Goal: Information Seeking & Learning: Learn about a topic

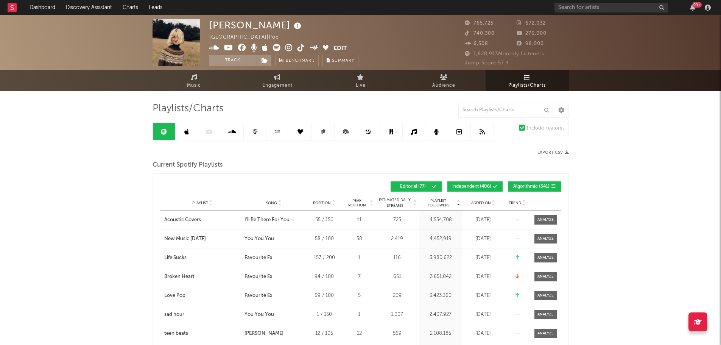
click at [522, 79] on link "Playlists/Charts" at bounding box center [527, 80] width 83 height 21
click at [447, 77] on icon at bounding box center [444, 77] width 8 height 6
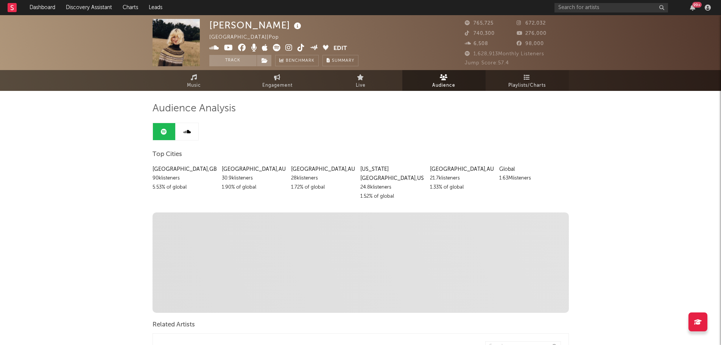
click at [524, 81] on span "Playlists/Charts" at bounding box center [526, 85] width 37 height 9
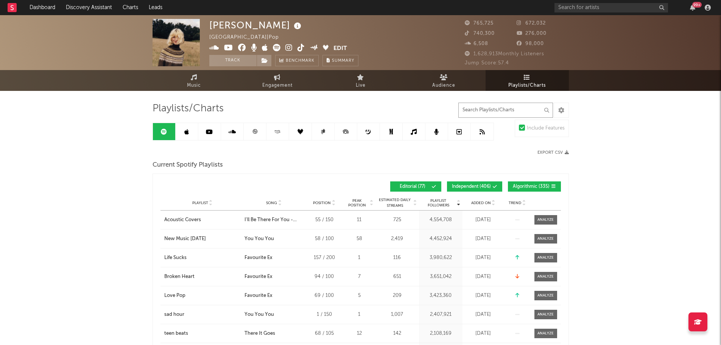
click at [498, 111] on input "text" at bounding box center [505, 110] width 95 height 15
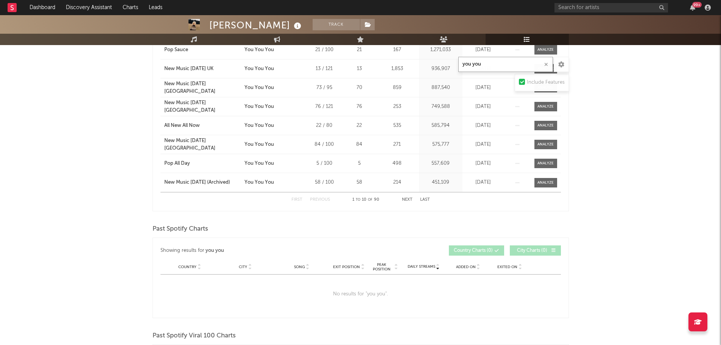
scroll to position [76, 0]
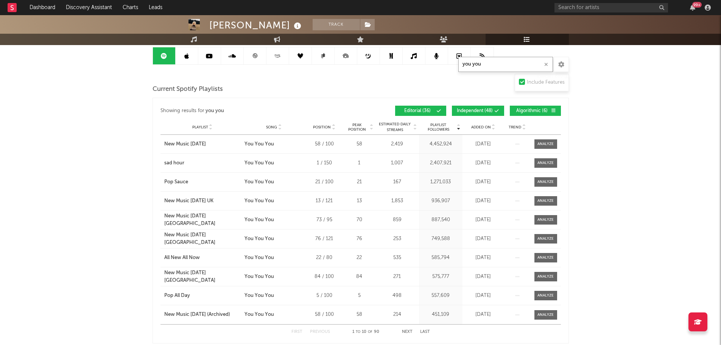
type input "you you"
click at [485, 111] on span "Independent ( 48 )" at bounding box center [475, 111] width 36 height 5
click at [533, 110] on span "Algorithmic ( 6 )" at bounding box center [532, 111] width 35 height 5
click at [196, 129] on span "Playlist" at bounding box center [200, 127] width 16 height 5
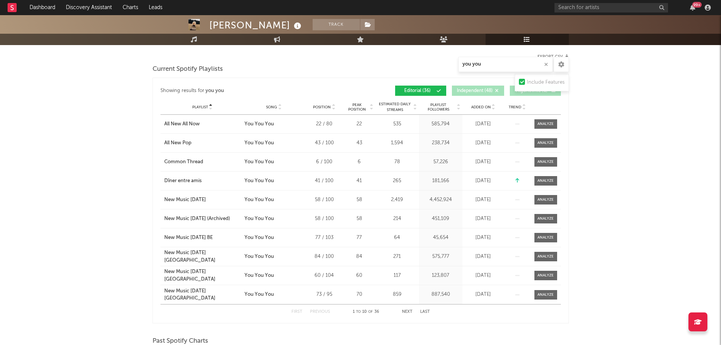
scroll to position [114, 0]
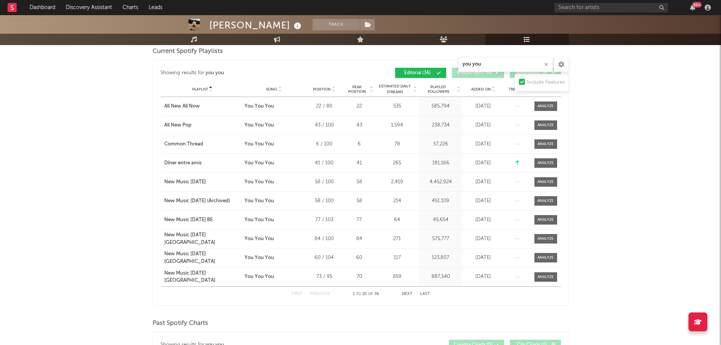
click at [405, 293] on button "Next" at bounding box center [407, 294] width 11 height 4
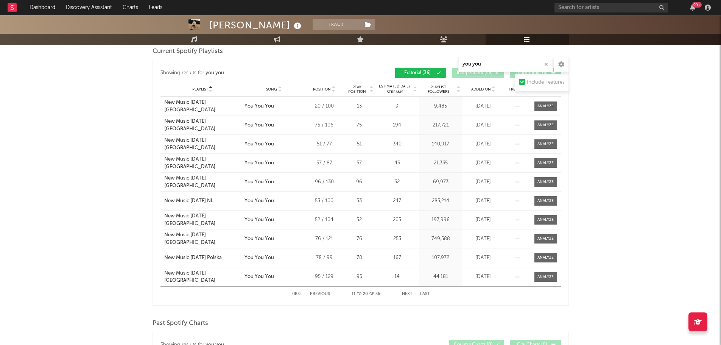
click at [405, 293] on button "Next" at bounding box center [407, 294] width 11 height 4
click at [327, 294] on button "Previous" at bounding box center [320, 294] width 20 height 4
click at [317, 296] on div "First Previous 11 to 20 of 36 Next Last" at bounding box center [360, 293] width 139 height 15
click at [322, 293] on button "Previous" at bounding box center [320, 294] width 20 height 4
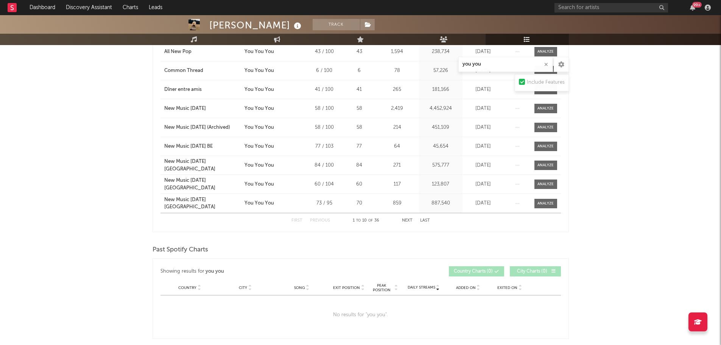
scroll to position [0, 0]
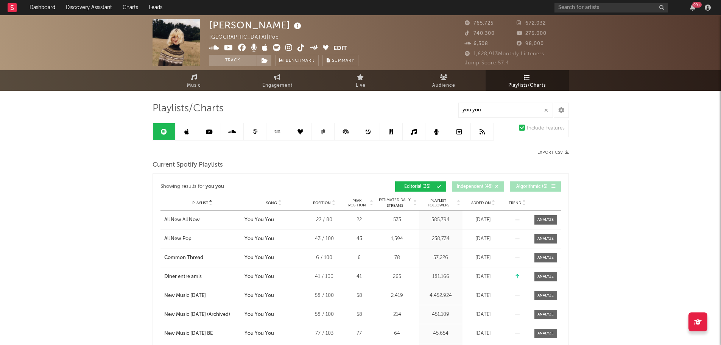
click at [582, 1] on div "99 +" at bounding box center [633, 7] width 159 height 15
click at [578, 8] on input "text" at bounding box center [611, 7] width 114 height 9
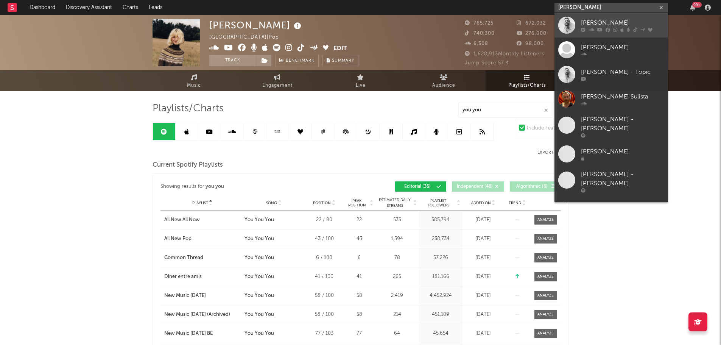
type input "david guetta"
click at [610, 28] on div at bounding box center [622, 29] width 83 height 5
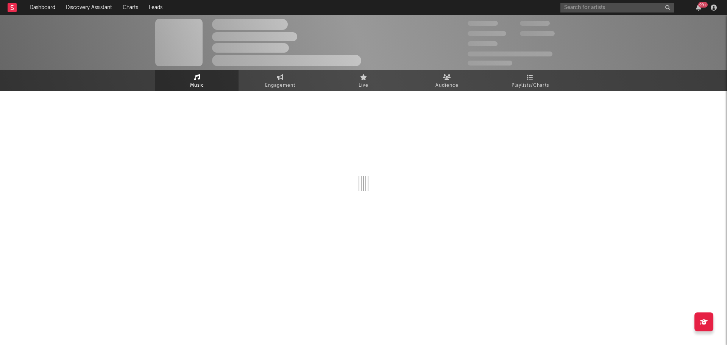
select select "6m"
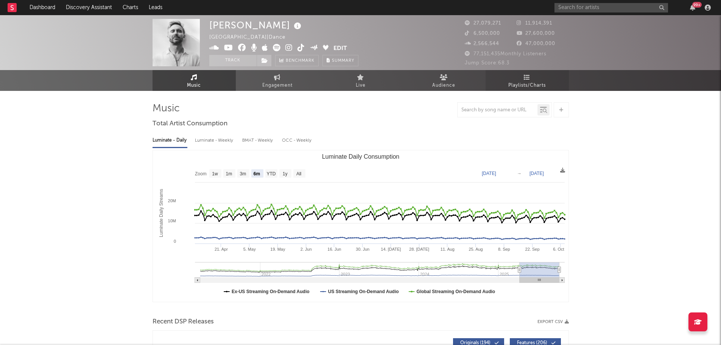
click at [526, 78] on icon at bounding box center [527, 77] width 6 height 6
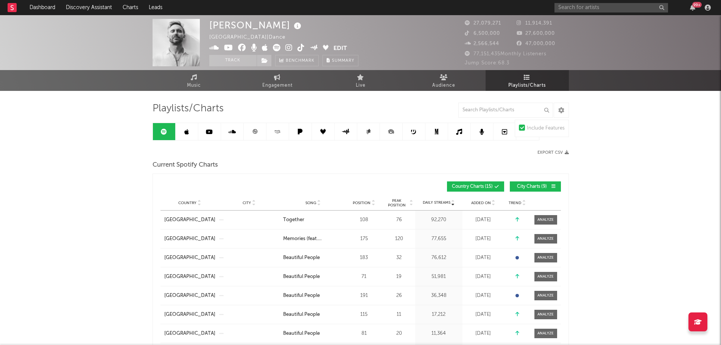
click at [534, 185] on span "City Charts ( 9 )" at bounding box center [532, 186] width 35 height 5
click at [309, 202] on span "Song" at bounding box center [310, 203] width 11 height 5
click at [495, 111] on input "text" at bounding box center [505, 110] width 95 height 15
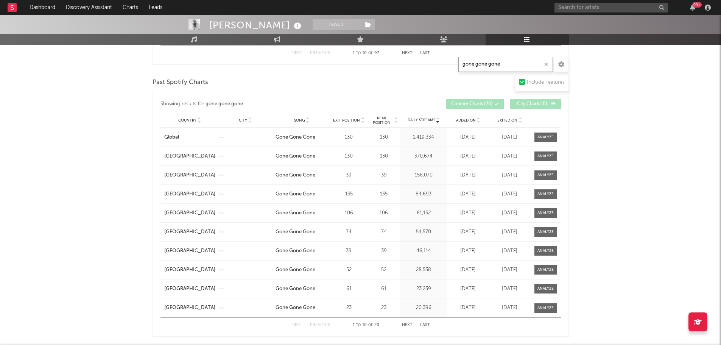
scroll to position [473, 0]
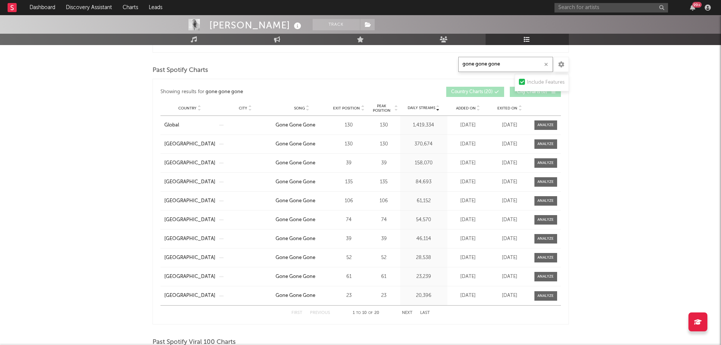
type input "gone gone gone"
click at [352, 106] on span "Exit Position" at bounding box center [346, 108] width 27 height 5
click at [408, 308] on div "First Previous 1 to 10 of 20 Next Last" at bounding box center [360, 312] width 139 height 15
click at [403, 313] on button "Next" at bounding box center [407, 313] width 11 height 4
click at [325, 311] on button "Previous" at bounding box center [320, 313] width 20 height 4
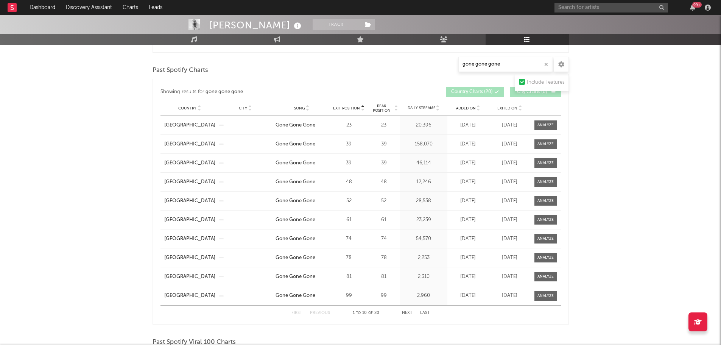
click at [406, 311] on button "Next" at bounding box center [407, 313] width 11 height 4
click at [324, 313] on button "Previous" at bounding box center [320, 313] width 20 height 4
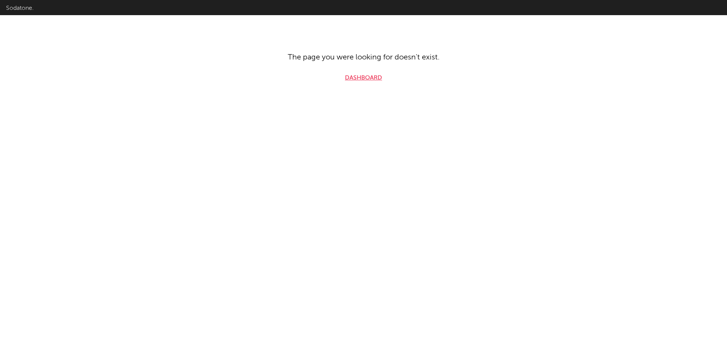
click at [360, 76] on link "Dashboard" at bounding box center [363, 77] width 37 height 9
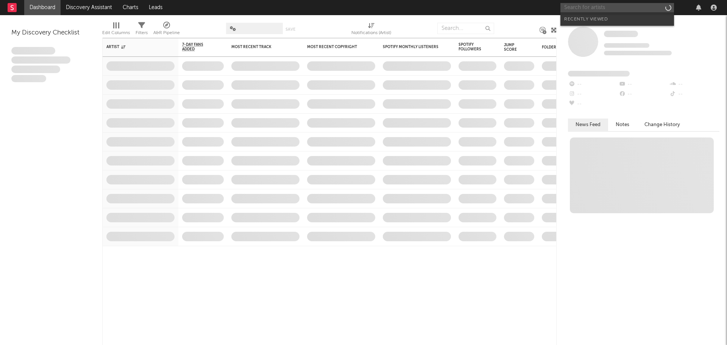
click at [582, 8] on input "text" at bounding box center [617, 7] width 114 height 9
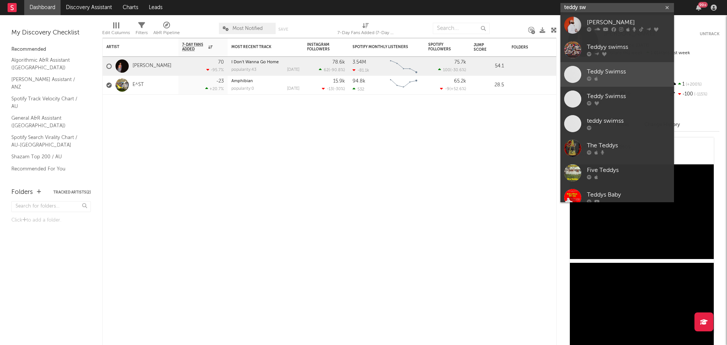
type input "teddy sw"
click at [608, 72] on div "Teddy Swimss" at bounding box center [628, 71] width 83 height 9
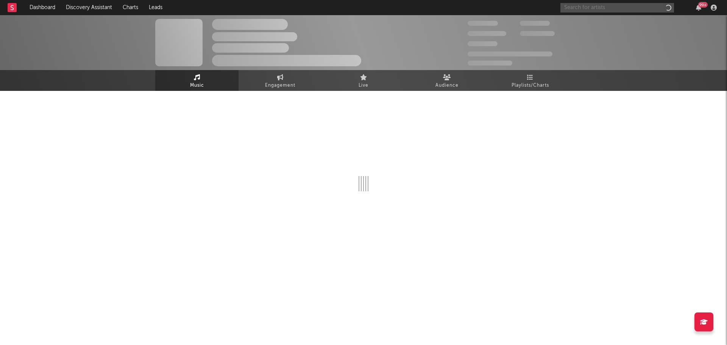
click at [593, 8] on input "text" at bounding box center [617, 7] width 114 height 9
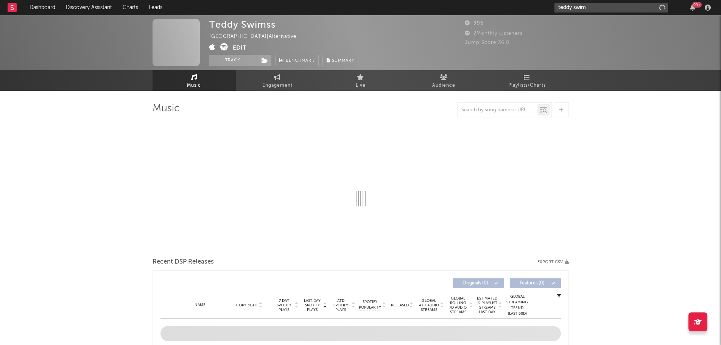
type input "teddy swims"
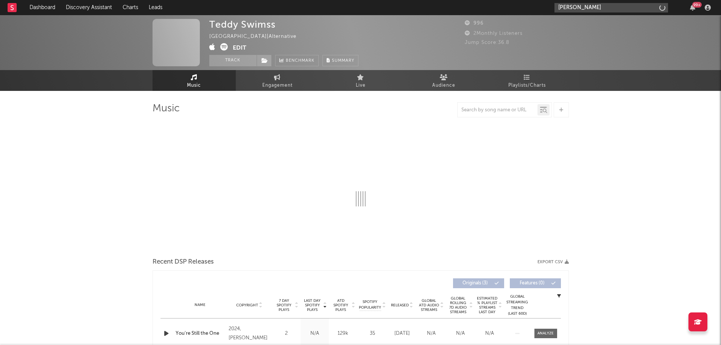
select select "6m"
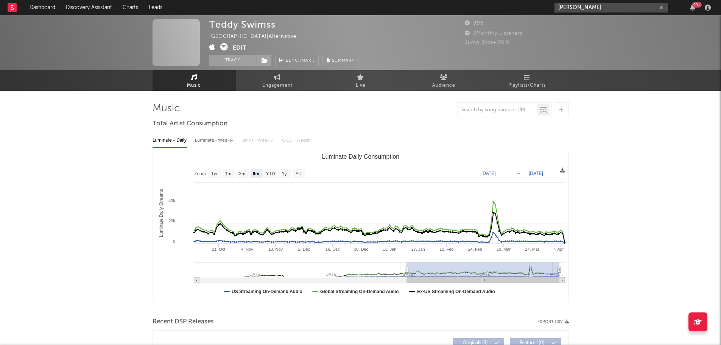
click at [594, 3] on input "teddy swims" at bounding box center [611, 7] width 114 height 9
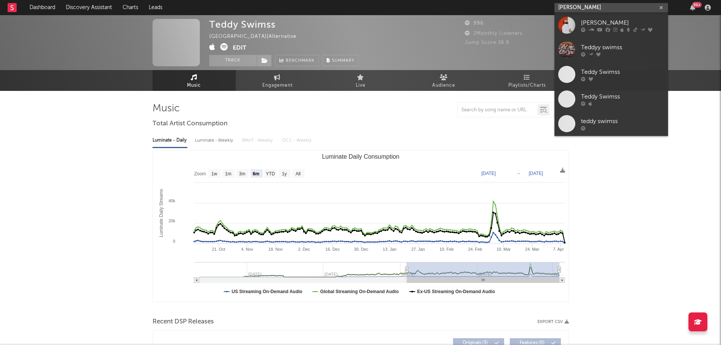
type input "teddy swims"
click at [603, 27] on div at bounding box center [622, 29] width 83 height 5
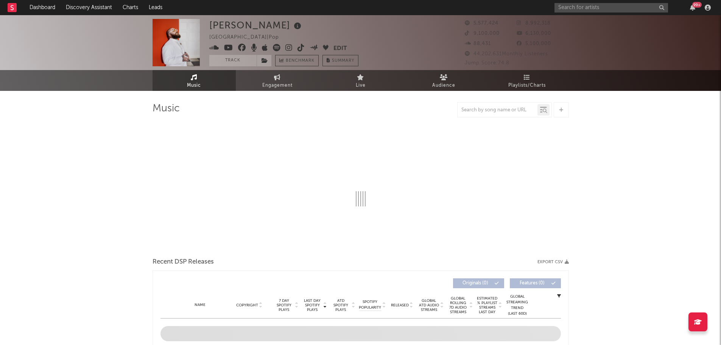
select select "6m"
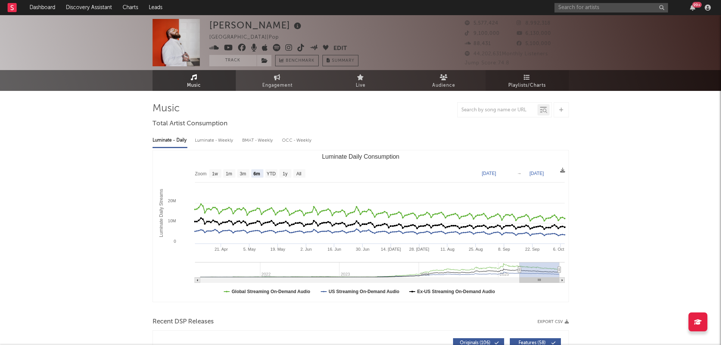
click at [532, 87] on span "Playlists/Charts" at bounding box center [526, 85] width 37 height 9
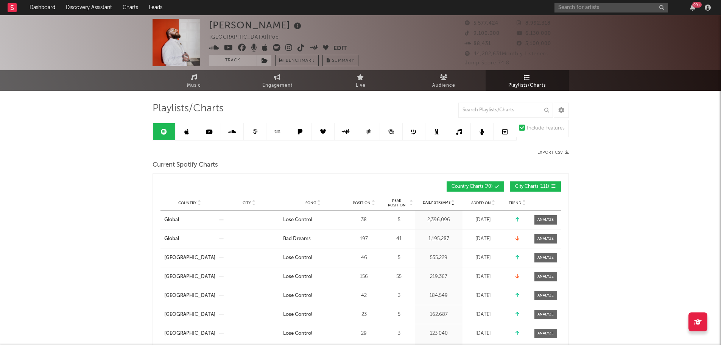
click at [532, 184] on button "City Charts ( 111 )" at bounding box center [535, 186] width 51 height 10
click at [360, 200] on div "Position" at bounding box center [364, 203] width 34 height 6
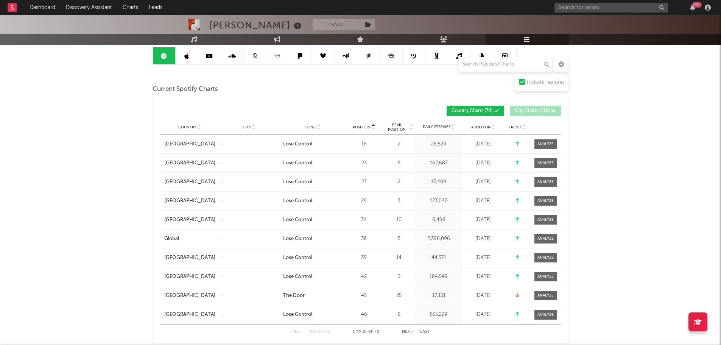
scroll to position [189, 0]
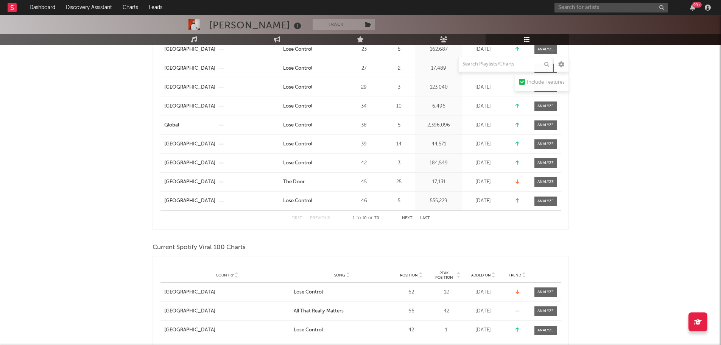
click at [405, 216] on button "Next" at bounding box center [407, 218] width 11 height 4
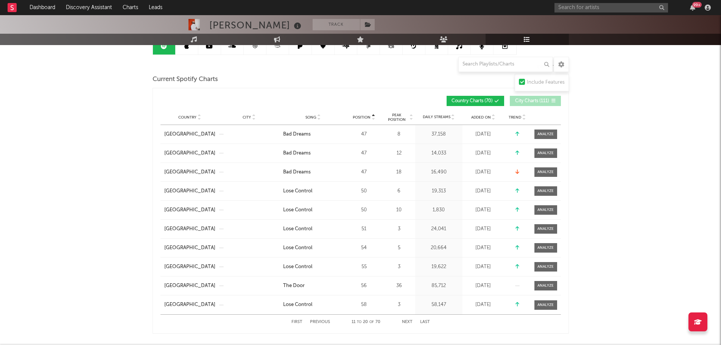
scroll to position [114, 0]
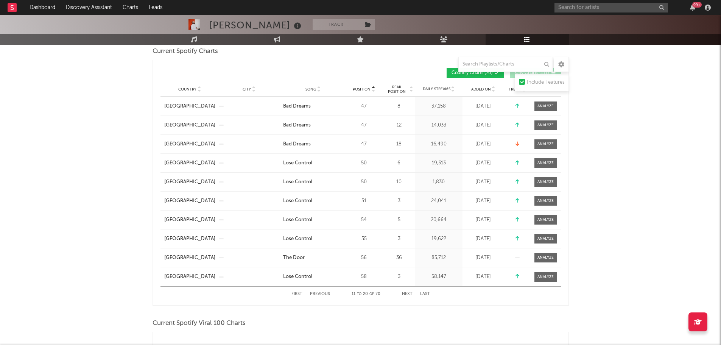
click at [318, 293] on button "Previous" at bounding box center [320, 294] width 20 height 4
click at [413, 293] on div "First Previous 1 to 10 of 70 Next Last" at bounding box center [360, 293] width 139 height 15
click at [411, 294] on button "Next" at bounding box center [407, 294] width 11 height 4
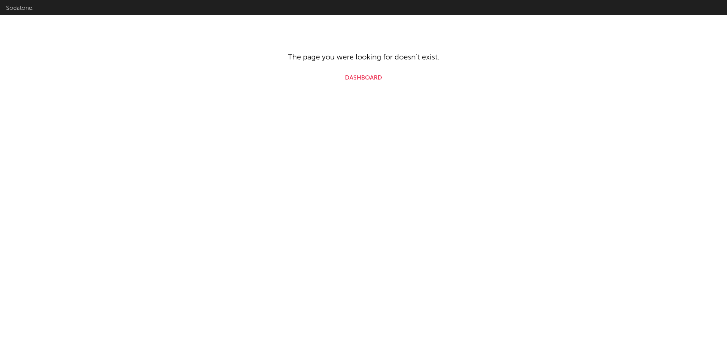
click at [366, 77] on link "Dashboard" at bounding box center [363, 77] width 37 height 9
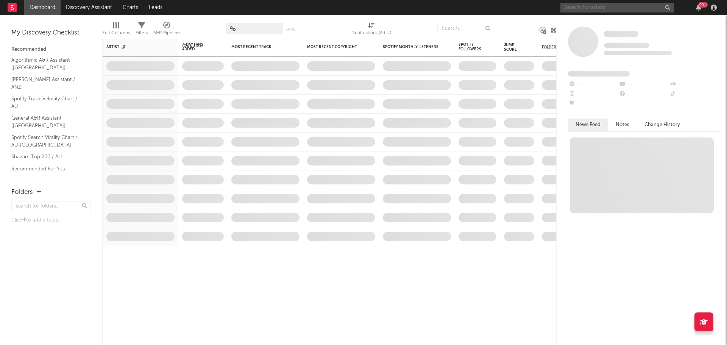
click at [594, 6] on input "text" at bounding box center [617, 7] width 114 height 9
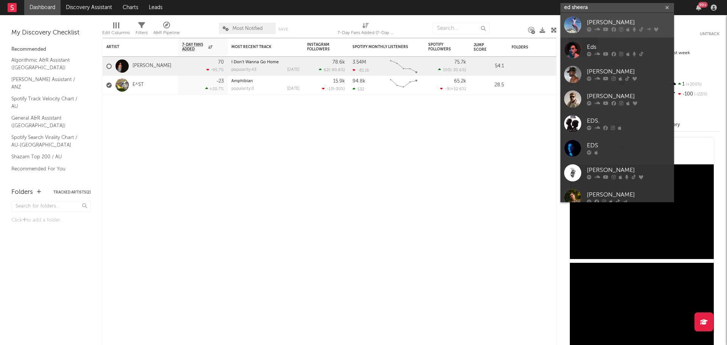
type input "ed sheera"
click at [612, 25] on div "[PERSON_NAME]" at bounding box center [628, 22] width 83 height 9
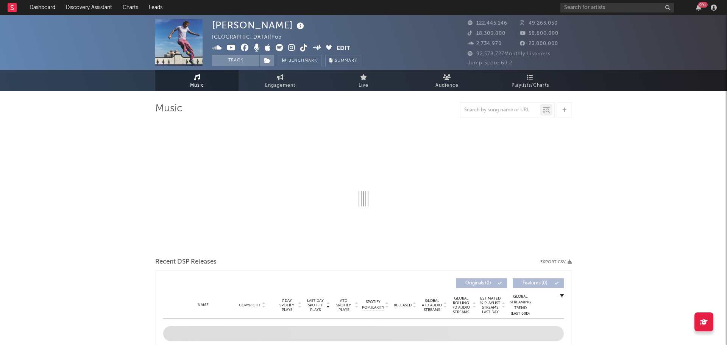
select select "6m"
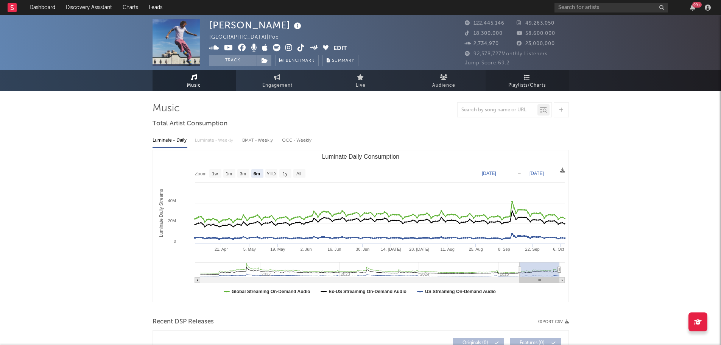
click at [520, 83] on span "Playlists/Charts" at bounding box center [526, 85] width 37 height 9
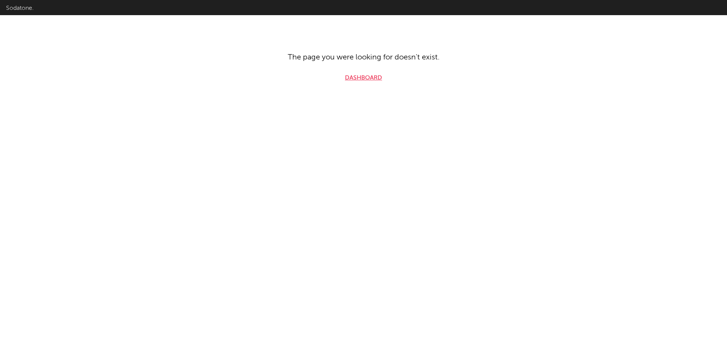
click at [366, 78] on link "Dashboard" at bounding box center [363, 77] width 37 height 9
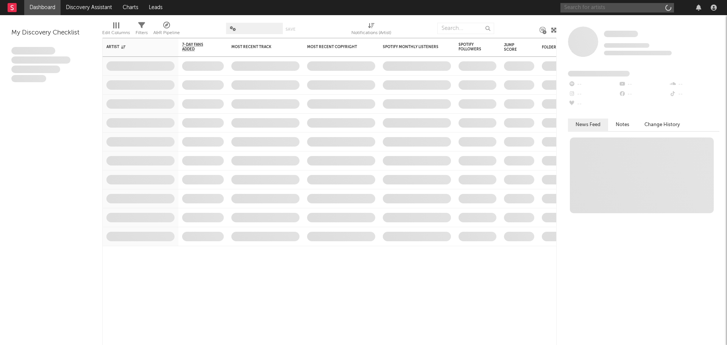
click at [604, 5] on input "text" at bounding box center [617, 7] width 114 height 9
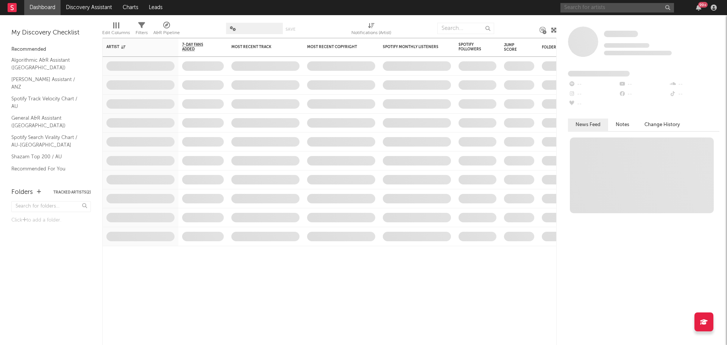
click at [627, 8] on input "text" at bounding box center [617, 7] width 114 height 9
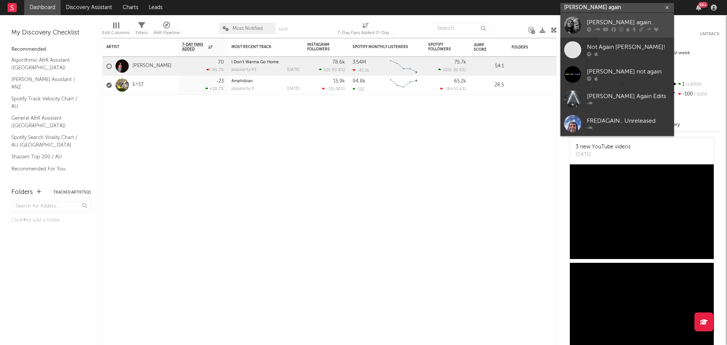
type input "[PERSON_NAME] again"
click at [606, 23] on div "[PERSON_NAME] again.." at bounding box center [628, 22] width 83 height 9
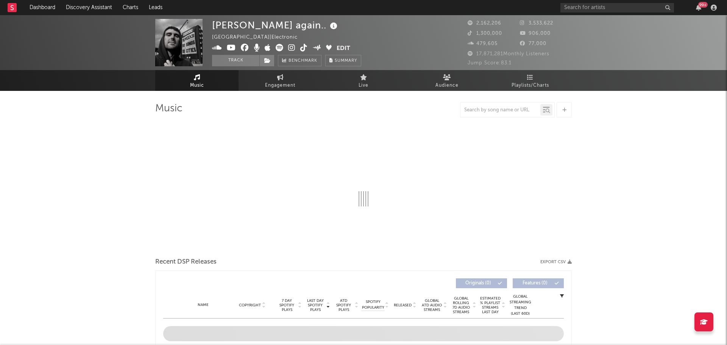
select select "6m"
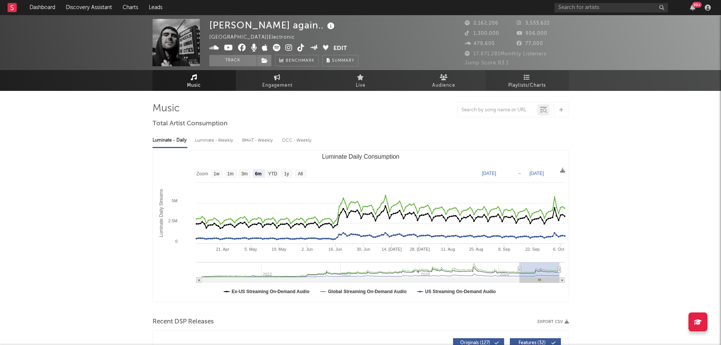
click at [523, 84] on span "Playlists/Charts" at bounding box center [526, 85] width 37 height 9
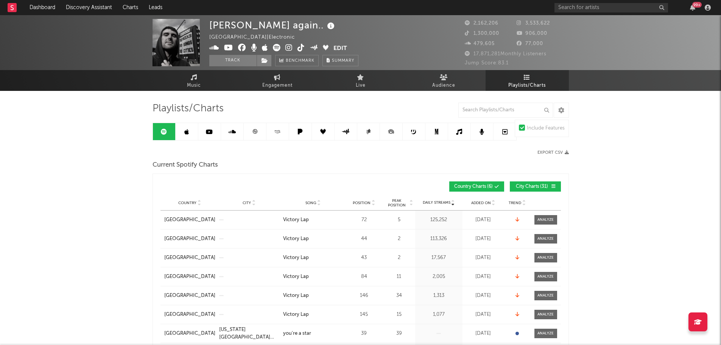
click at [528, 186] on span "City Charts ( 31 )" at bounding box center [532, 186] width 35 height 5
click at [491, 107] on input "text" at bounding box center [505, 110] width 95 height 15
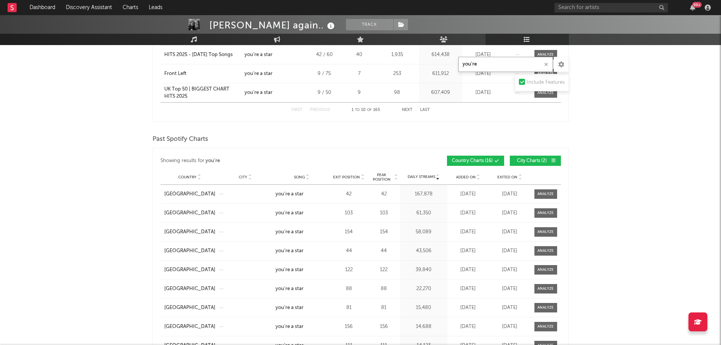
scroll to position [568, 0]
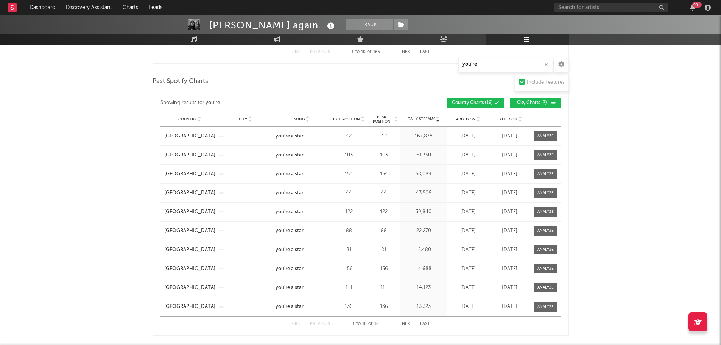
click at [354, 117] on span "Exit Position" at bounding box center [346, 119] width 27 height 5
click at [526, 98] on button "City Charts ( 2 )" at bounding box center [535, 103] width 51 height 10
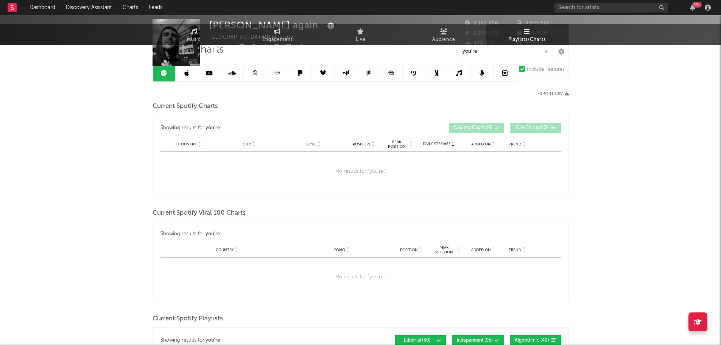
scroll to position [0, 0]
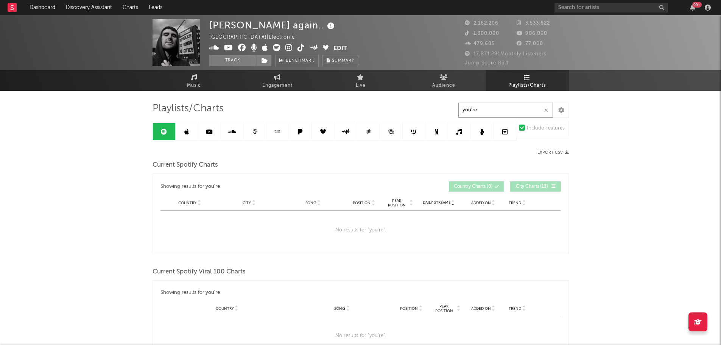
drag, startPoint x: 501, startPoint y: 111, endPoint x: 318, endPoint y: 116, distance: 182.9
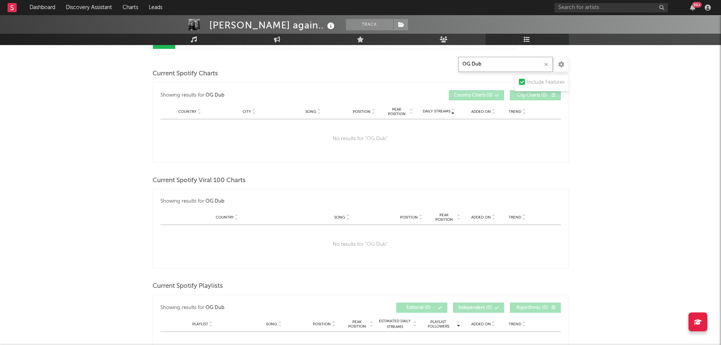
scroll to position [63, 0]
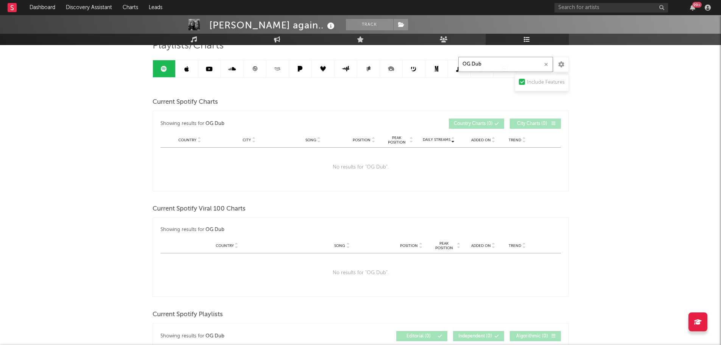
click at [473, 67] on input "OG Dub" at bounding box center [505, 64] width 95 height 15
type input "OGdub"
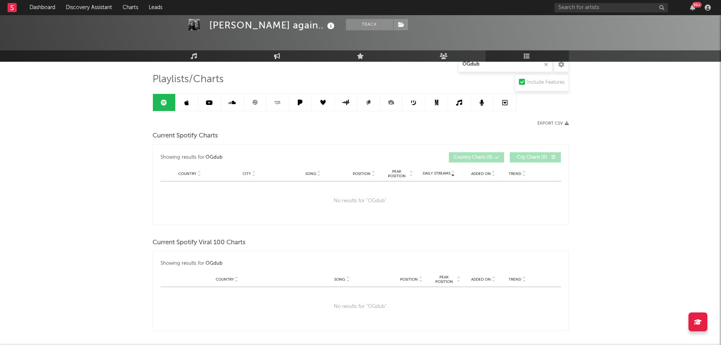
scroll to position [0, 0]
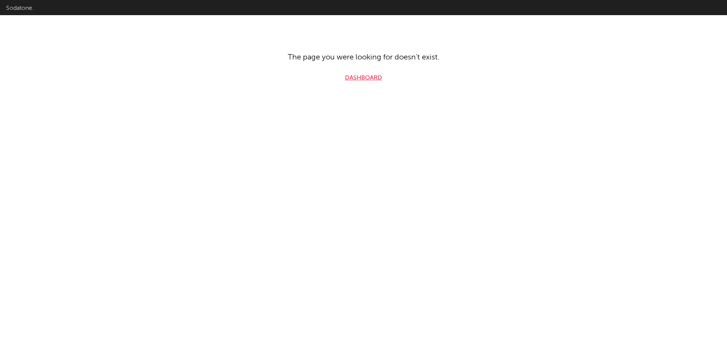
click at [371, 81] on link "Dashboard" at bounding box center [363, 77] width 37 height 9
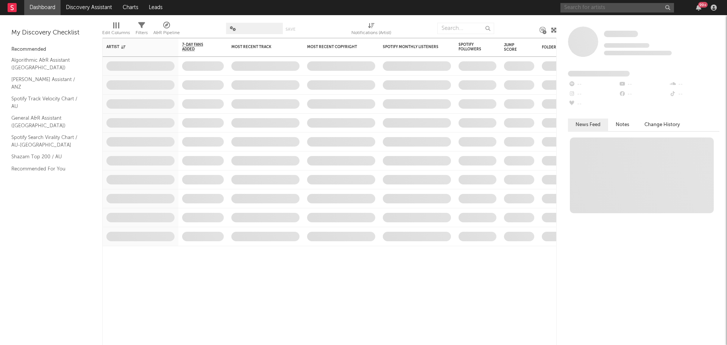
click at [599, 5] on input "text" at bounding box center [617, 7] width 114 height 9
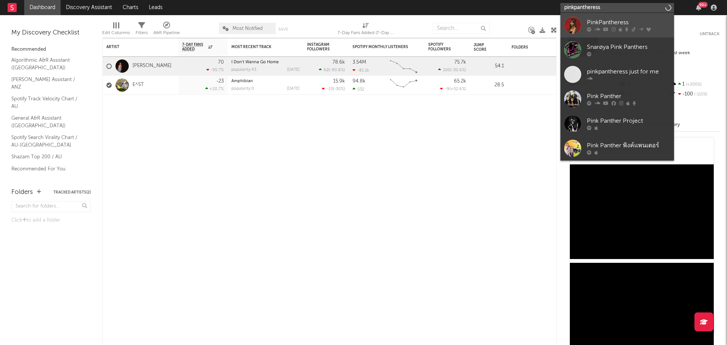
type input "pinkpantheress"
click at [615, 25] on div "PinkPantheress" at bounding box center [628, 22] width 83 height 9
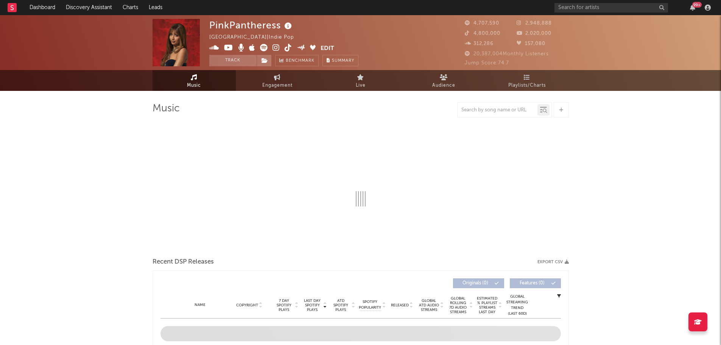
select select "6m"
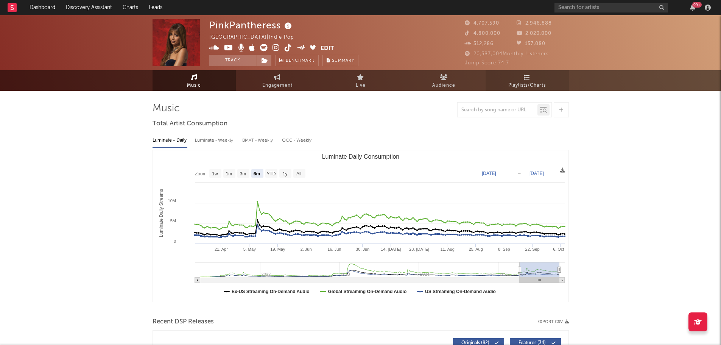
click at [531, 81] on span "Playlists/Charts" at bounding box center [526, 85] width 37 height 9
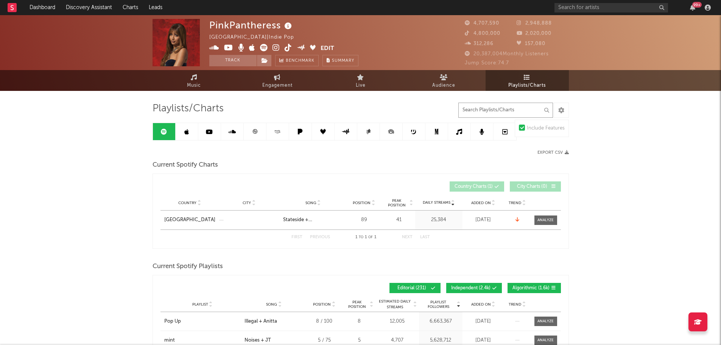
click at [487, 109] on input "text" at bounding box center [505, 110] width 95 height 15
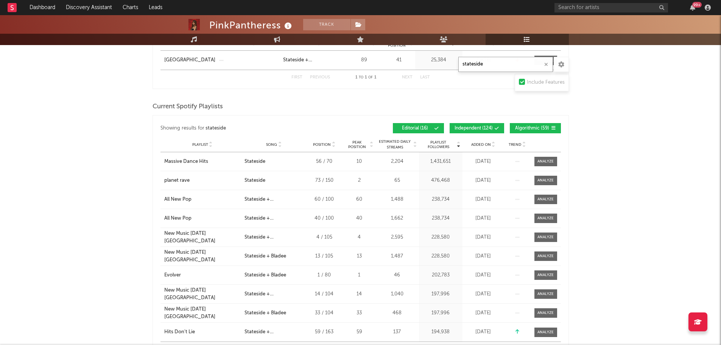
scroll to position [151, 0]
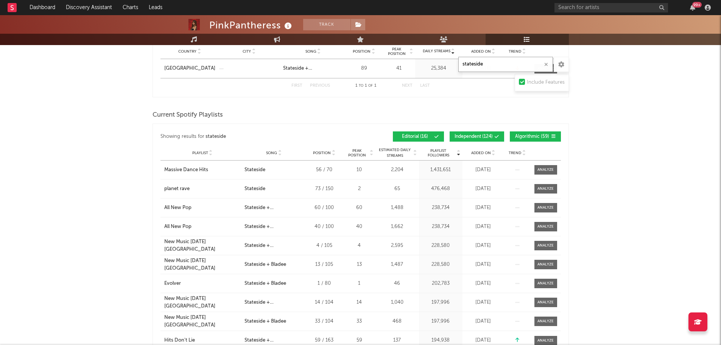
type input "stateside"
click at [480, 135] on span "Independent ( 124 )" at bounding box center [474, 136] width 38 height 5
click at [529, 135] on span "Algorithmic ( 59 )" at bounding box center [532, 136] width 35 height 5
click at [444, 155] on span "Playlist Followers" at bounding box center [438, 152] width 35 height 9
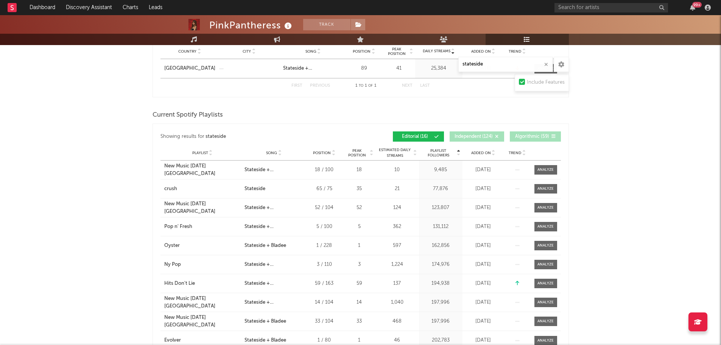
click at [444, 155] on span "Playlist Followers" at bounding box center [438, 152] width 35 height 9
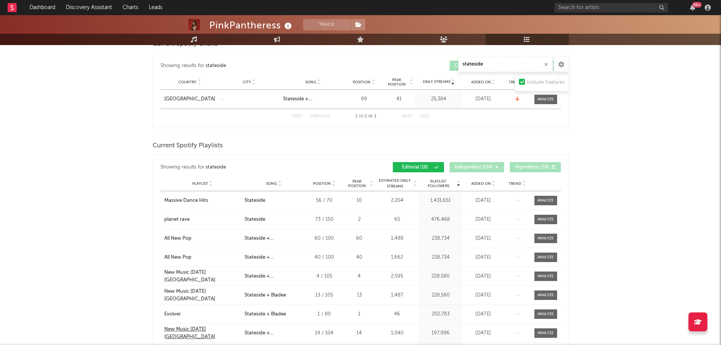
scroll to position [0, 0]
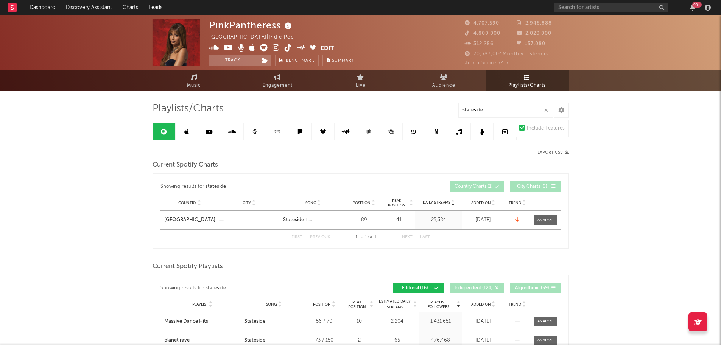
click at [546, 111] on icon "button" at bounding box center [546, 110] width 4 height 5
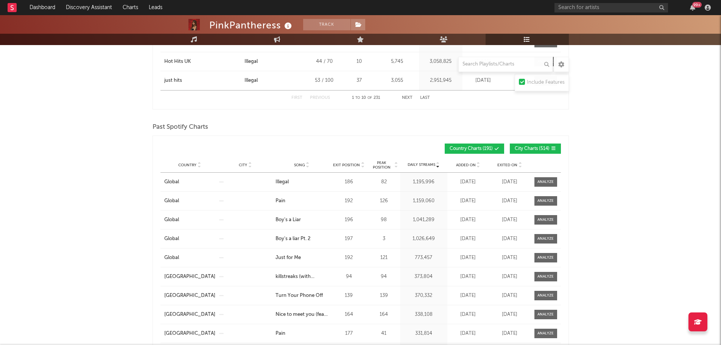
scroll to position [492, 0]
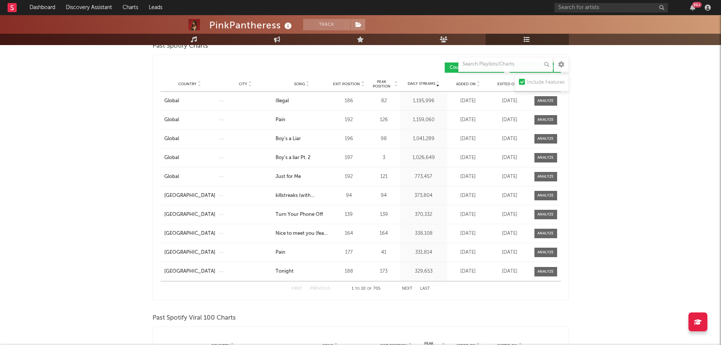
click at [348, 84] on span "Exit Position" at bounding box center [346, 84] width 27 height 5
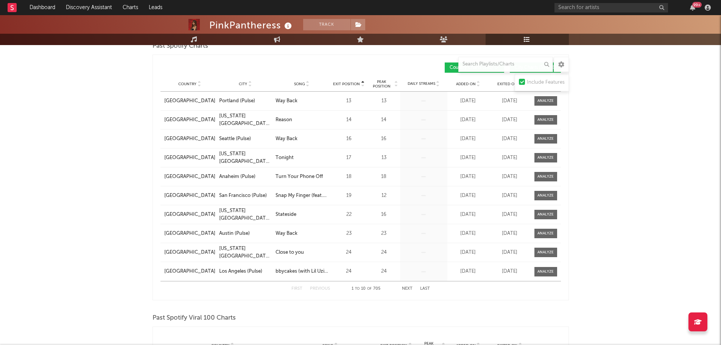
click at [350, 82] on span "Exit Position" at bounding box center [346, 84] width 27 height 5
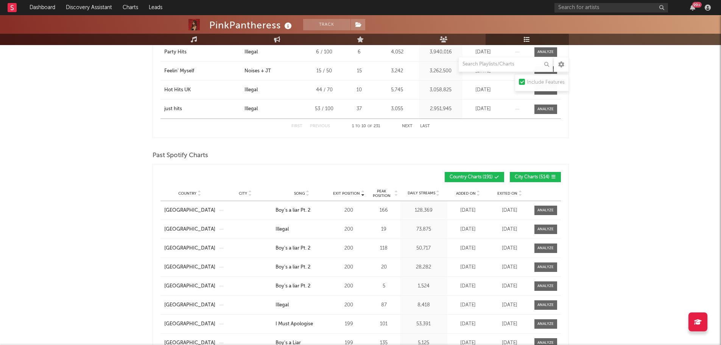
scroll to position [378, 0]
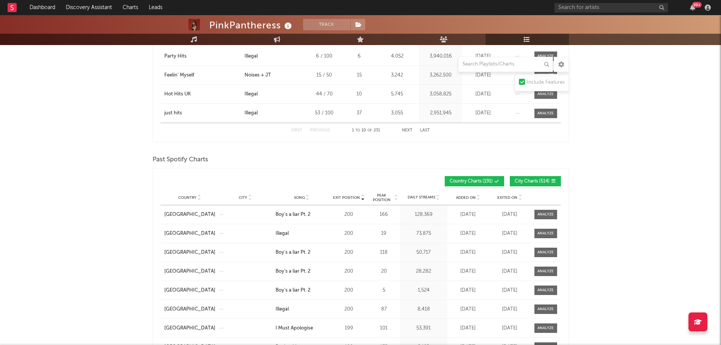
click at [529, 185] on button "City Charts ( 514 )" at bounding box center [535, 181] width 51 height 10
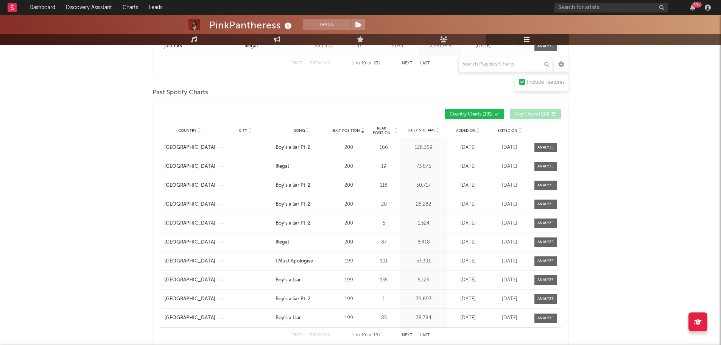
scroll to position [454, 0]
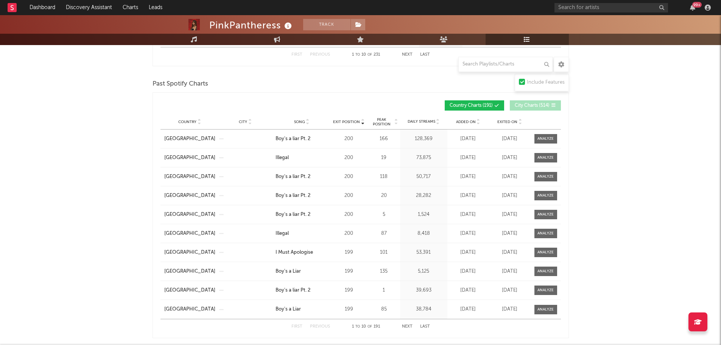
click at [461, 121] on span "Added On" at bounding box center [466, 122] width 20 height 5
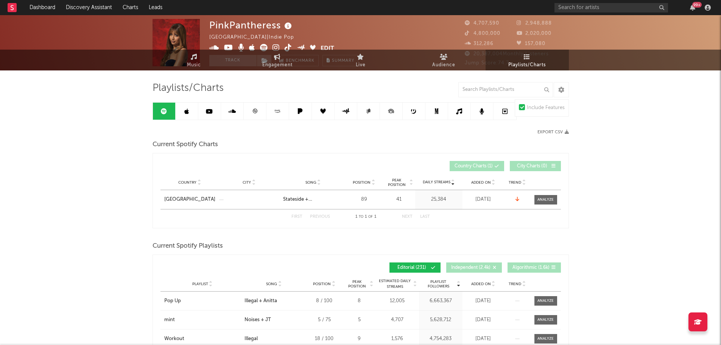
scroll to position [38, 0]
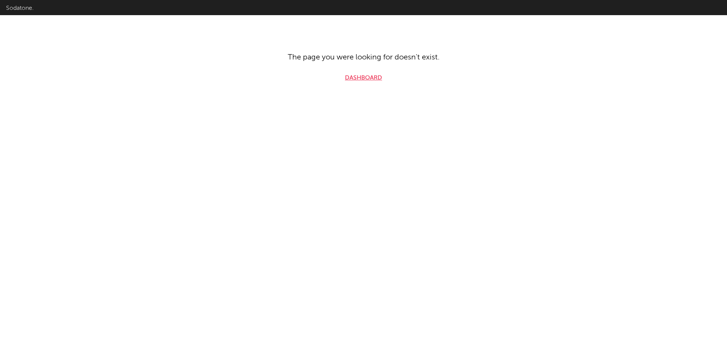
click at [366, 77] on link "Dashboard" at bounding box center [363, 77] width 37 height 9
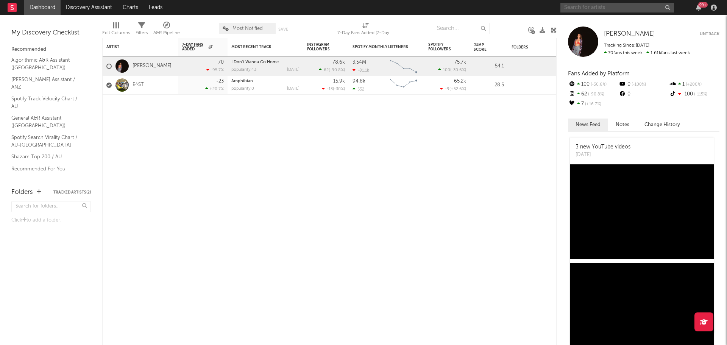
click at [600, 9] on input "text" at bounding box center [617, 7] width 114 height 9
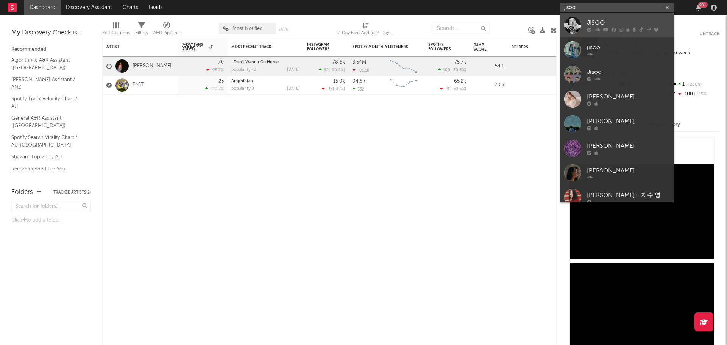
type input "jisoo"
click at [604, 28] on icon at bounding box center [605, 29] width 5 height 5
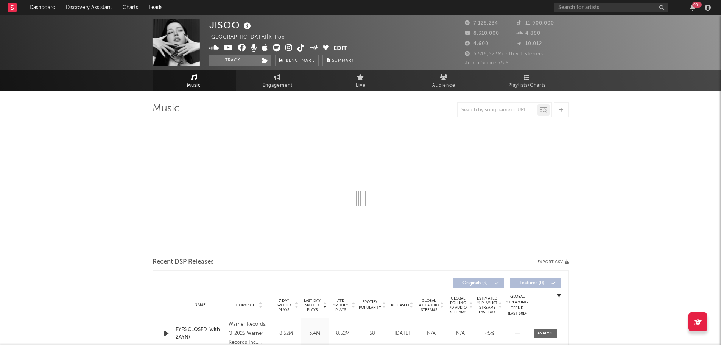
select select "6m"
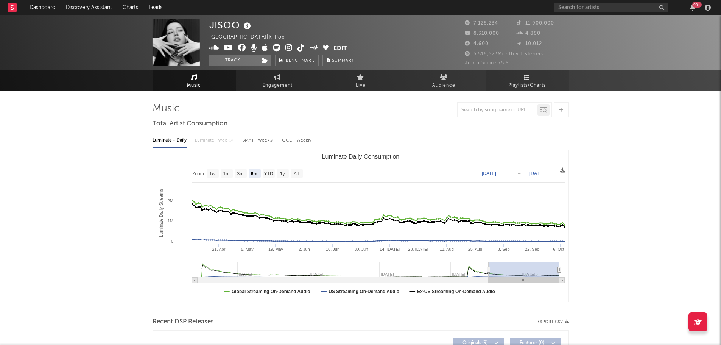
click at [529, 79] on icon at bounding box center [527, 77] width 6 height 6
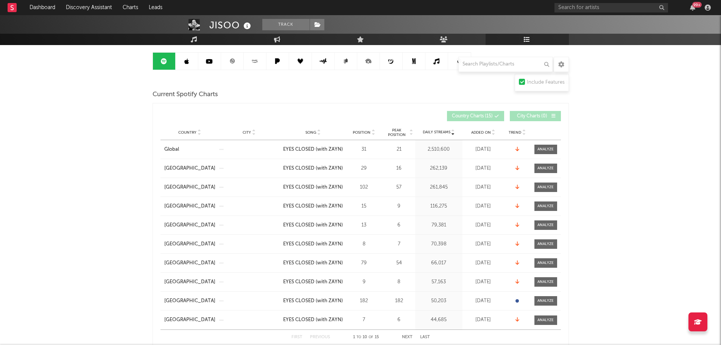
scroll to position [76, 0]
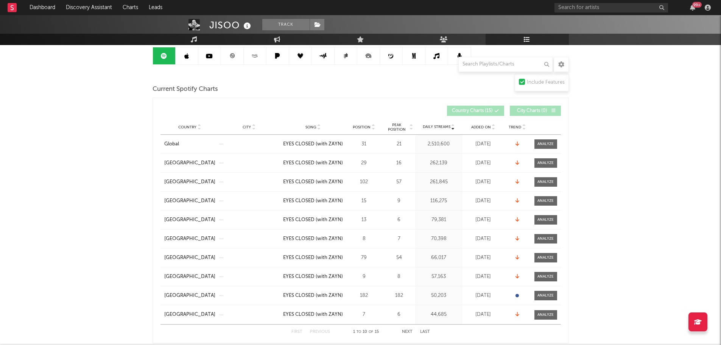
click at [368, 128] on span "Position" at bounding box center [362, 127] width 18 height 5
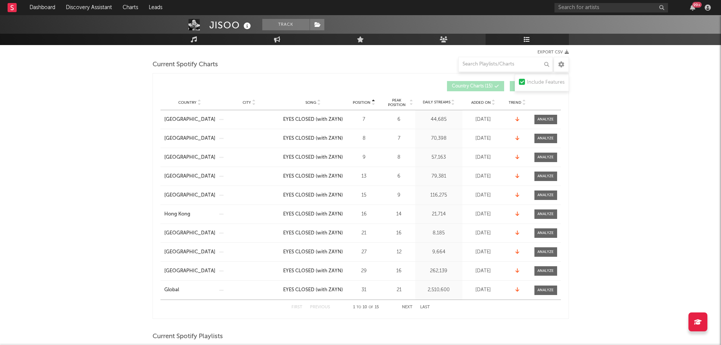
scroll to position [114, 0]
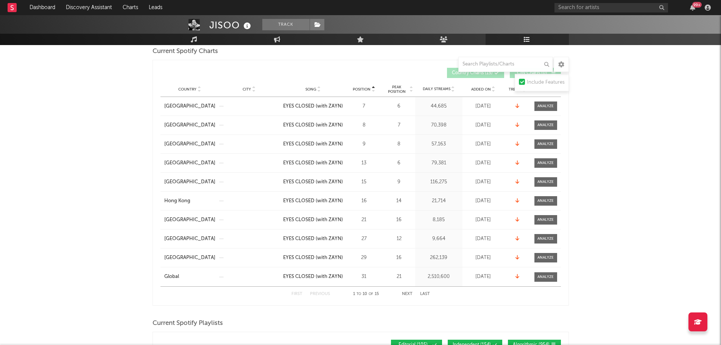
click at [409, 294] on button "Next" at bounding box center [407, 294] width 11 height 4
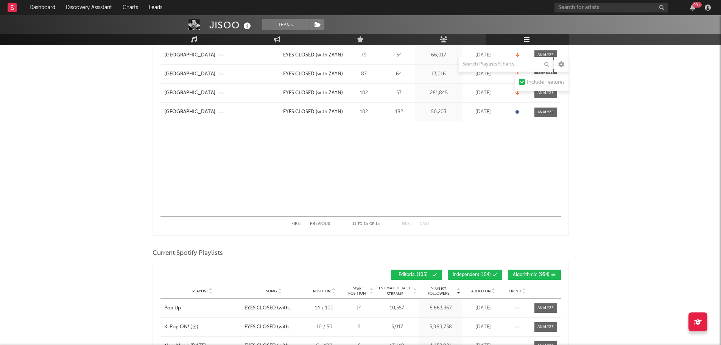
scroll to position [189, 0]
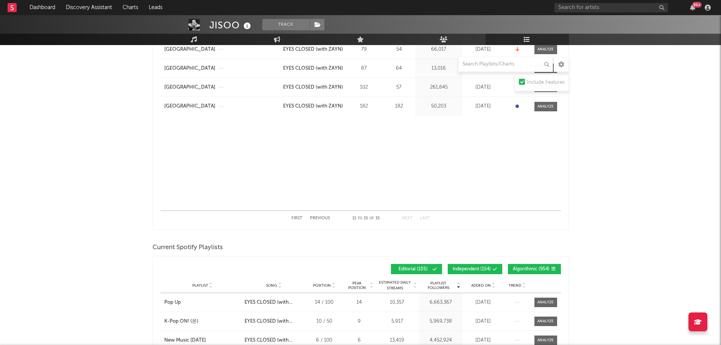
click at [325, 218] on button "Previous" at bounding box center [320, 218] width 20 height 4
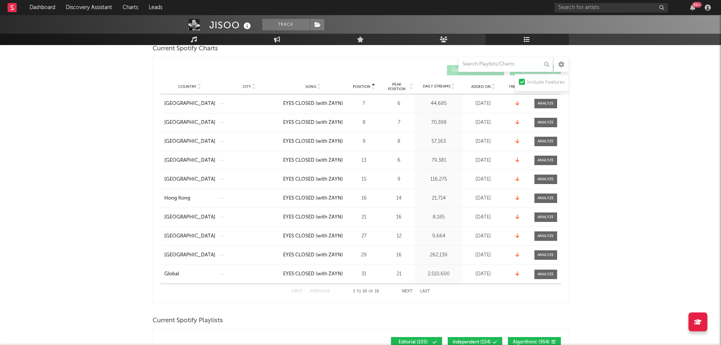
scroll to position [114, 0]
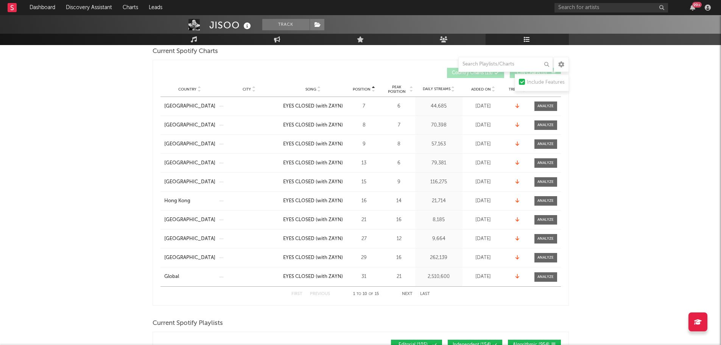
click at [406, 294] on button "Next" at bounding box center [407, 294] width 11 height 4
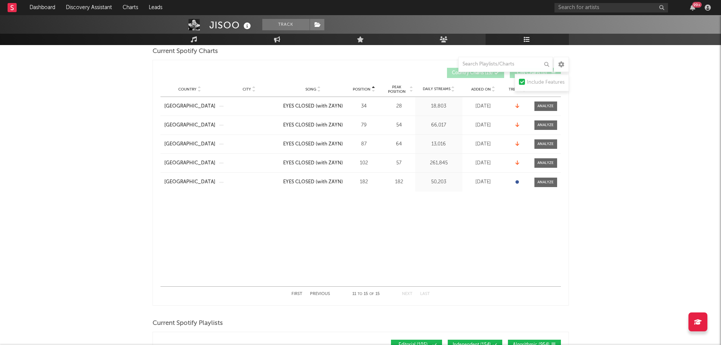
click at [323, 293] on button "Previous" at bounding box center [320, 294] width 20 height 4
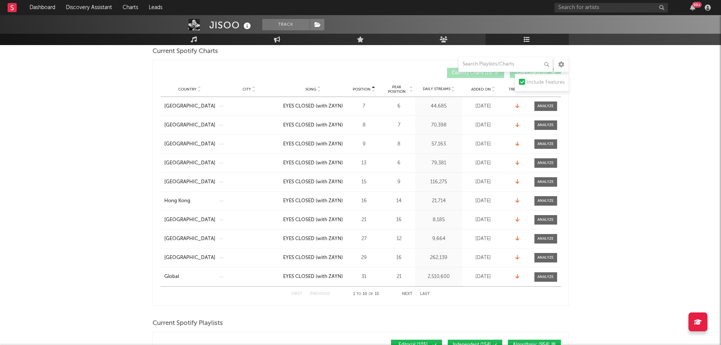
click at [408, 293] on button "Next" at bounding box center [407, 294] width 11 height 4
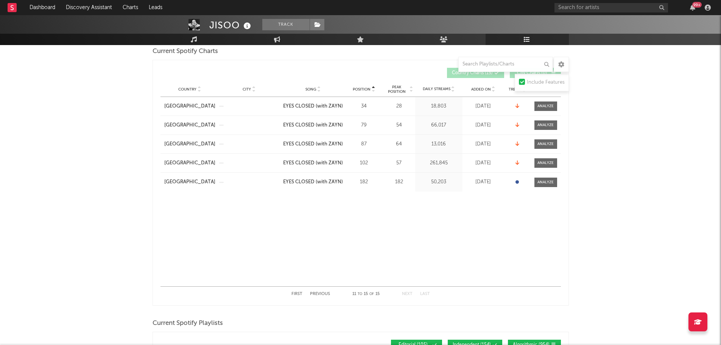
click at [322, 290] on div "First Previous 11 to 15 of 15 Next Last" at bounding box center [360, 293] width 139 height 15
